Goal: Obtain resource: Obtain resource

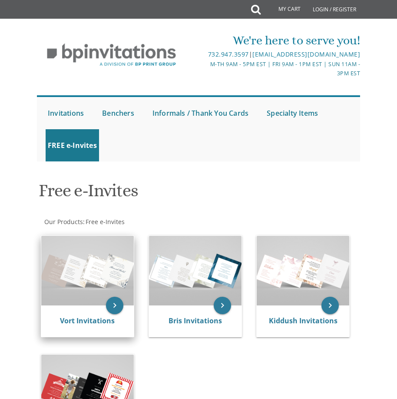
click at [95, 267] on img at bounding box center [87, 271] width 93 height 70
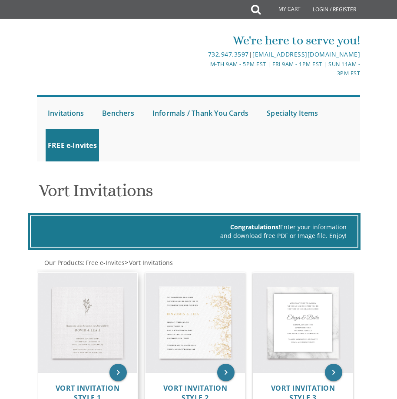
click at [86, 282] on img at bounding box center [87, 322] width 99 height 99
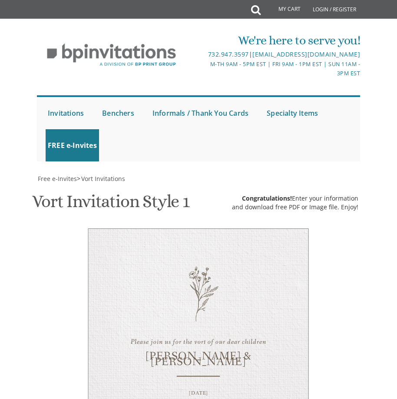
scroll to position [393, 0]
drag, startPoint x: 201, startPoint y: 182, endPoint x: 183, endPoint y: 182, distance: 18.3
drag, startPoint x: 174, startPoint y: 183, endPoint x: 150, endPoint y: 178, distance: 24.0
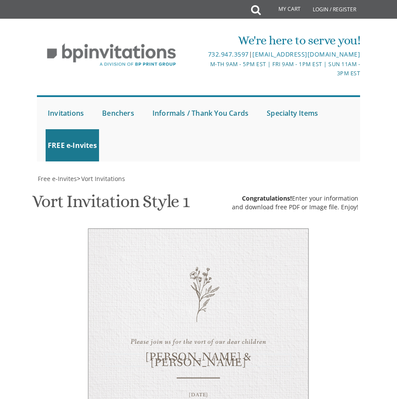
type textarea "Yehuda & Chana"
drag, startPoint x: 216, startPoint y: 203, endPoint x: 182, endPoint y: 204, distance: 34.0
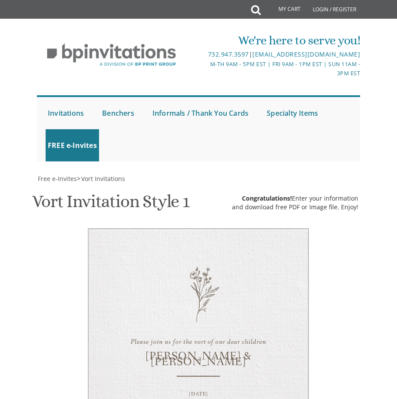
drag, startPoint x: 227, startPoint y: 260, endPoint x: 186, endPoint y: 261, distance: 40.5
drag, startPoint x: 202, startPoint y: 268, endPoint x: 157, endPoint y: 268, distance: 44.8
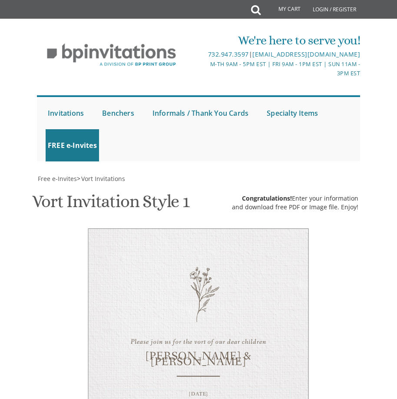
type textarea "Sunday, August 17 7:30 pm • Ateres Daniel 347 Coles Way • Lakewood, NJ"
drag, startPoint x: 178, startPoint y: 290, endPoint x: 172, endPoint y: 290, distance: 6.5
drag, startPoint x: 179, startPoint y: 290, endPoint x: 156, endPoint y: 290, distance: 22.6
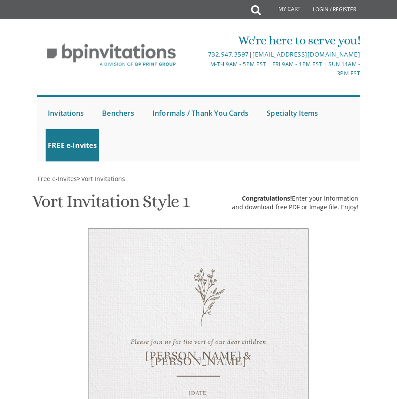
drag, startPoint x: 222, startPoint y: 292, endPoint x: 201, endPoint y: 294, distance: 20.9
drag, startPoint x: 234, startPoint y: 289, endPoint x: 219, endPoint y: 287, distance: 14.9
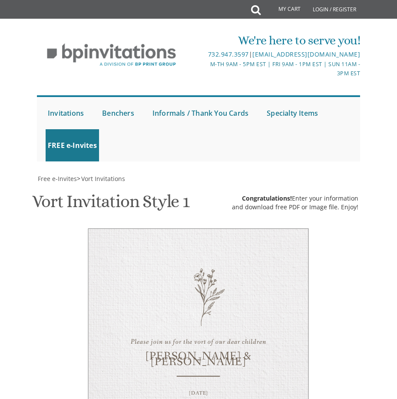
drag, startPoint x: 157, startPoint y: 301, endPoint x: 175, endPoint y: 301, distance: 17.8
drag, startPoint x: 229, startPoint y: 301, endPoint x: 220, endPoint y: 301, distance: 8.7
drag, startPoint x: 267, startPoint y: 300, endPoint x: 242, endPoint y: 303, distance: 25.0
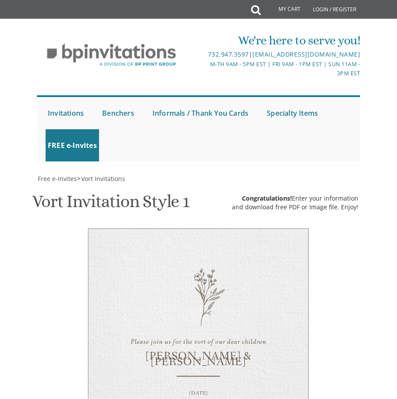
type textarea "Mordechai and Rivka Feiler Yisroel Shloime and Shoshana Cooper"
type input "chanacooper2005@gmail.com"
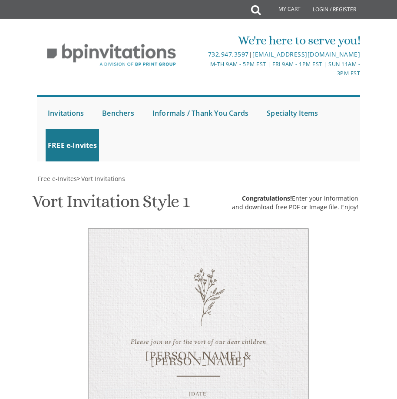
type textarea "Sunday, August 17 7:30 pm • Ateres Daniel 347 Coles Way (new hall) • Lakewood, …"
